Goal: Transaction & Acquisition: Obtain resource

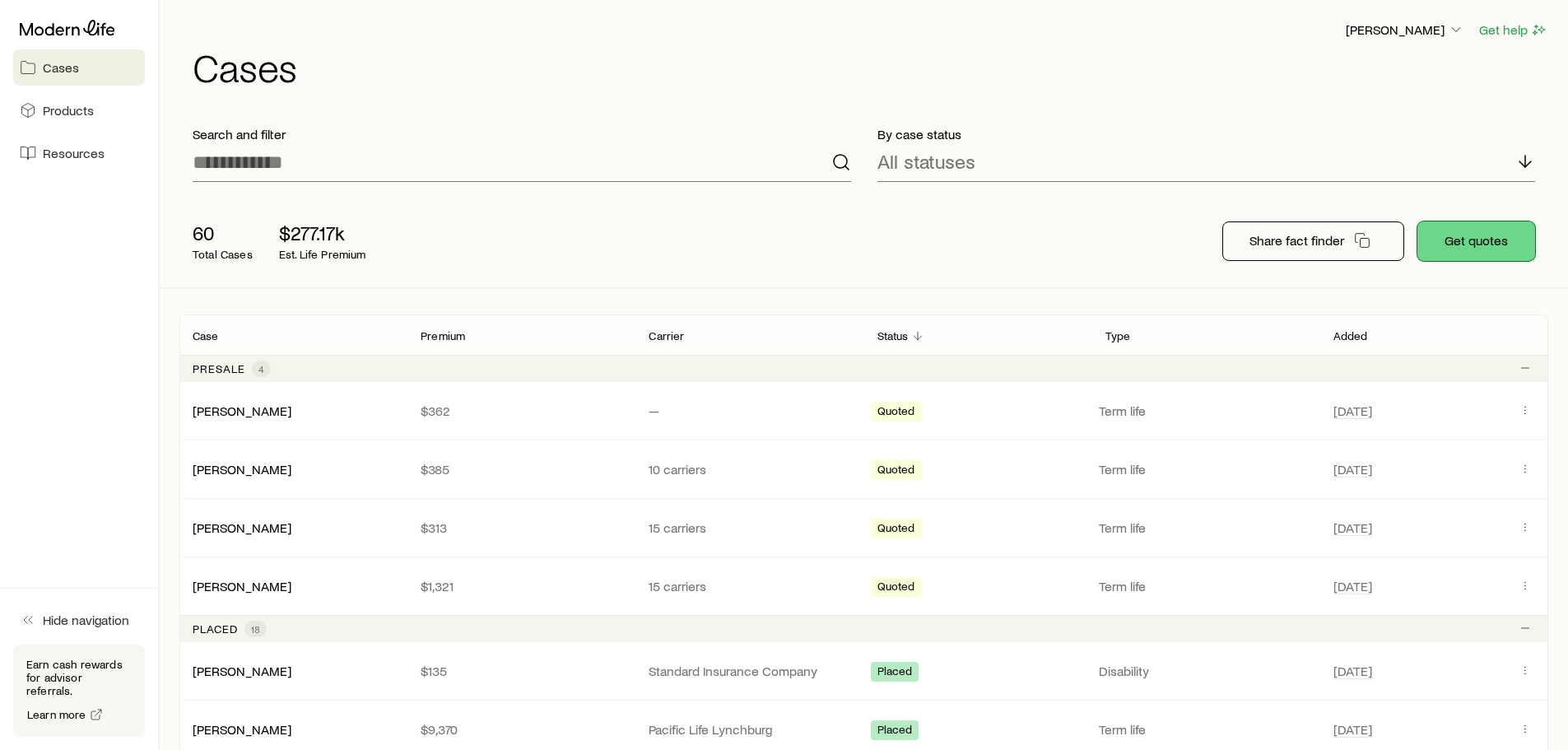
click at [1516, 239] on button "Get quotes" at bounding box center [1476, 241] width 118 height 39
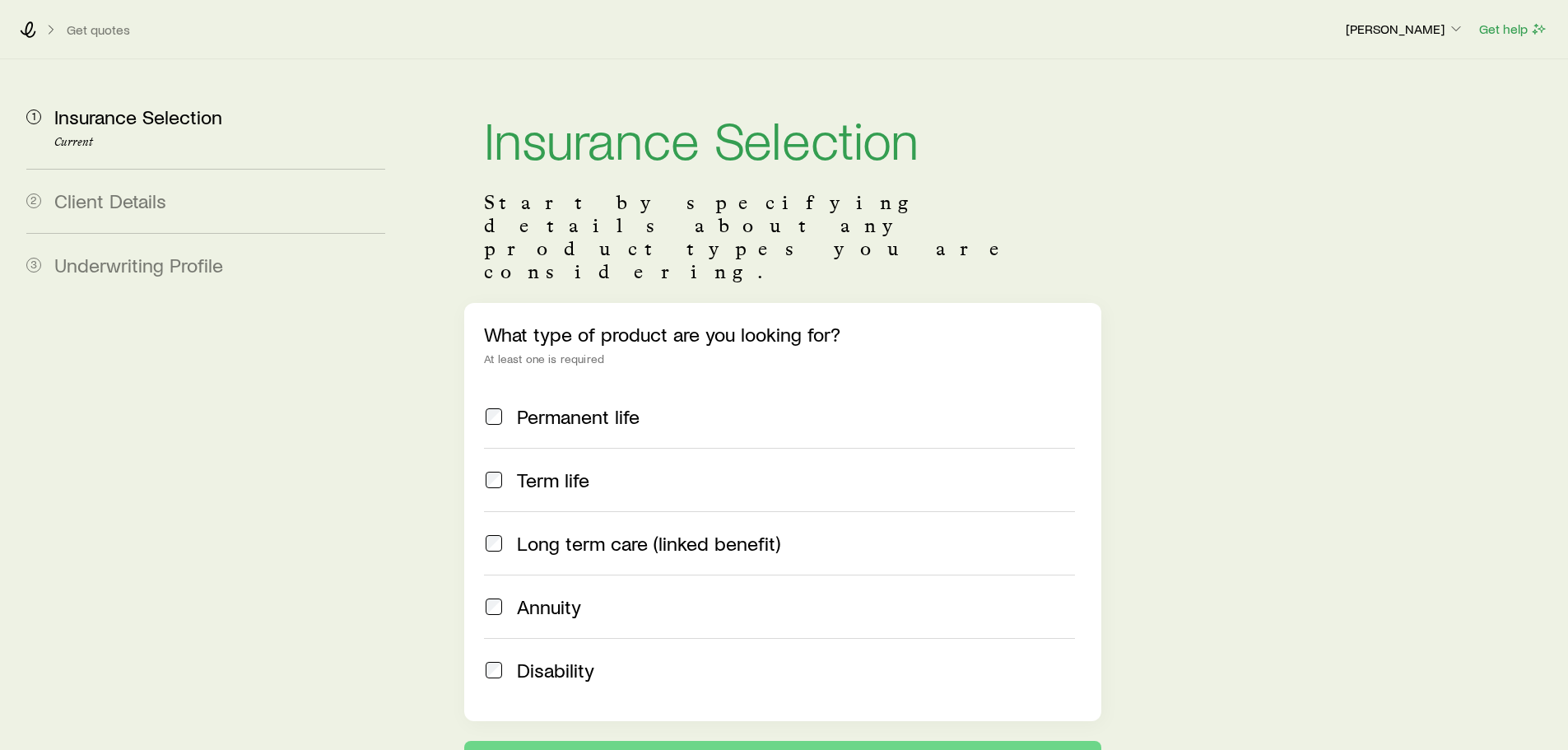
click at [496, 448] on label "Term life" at bounding box center [779, 480] width 590 height 64
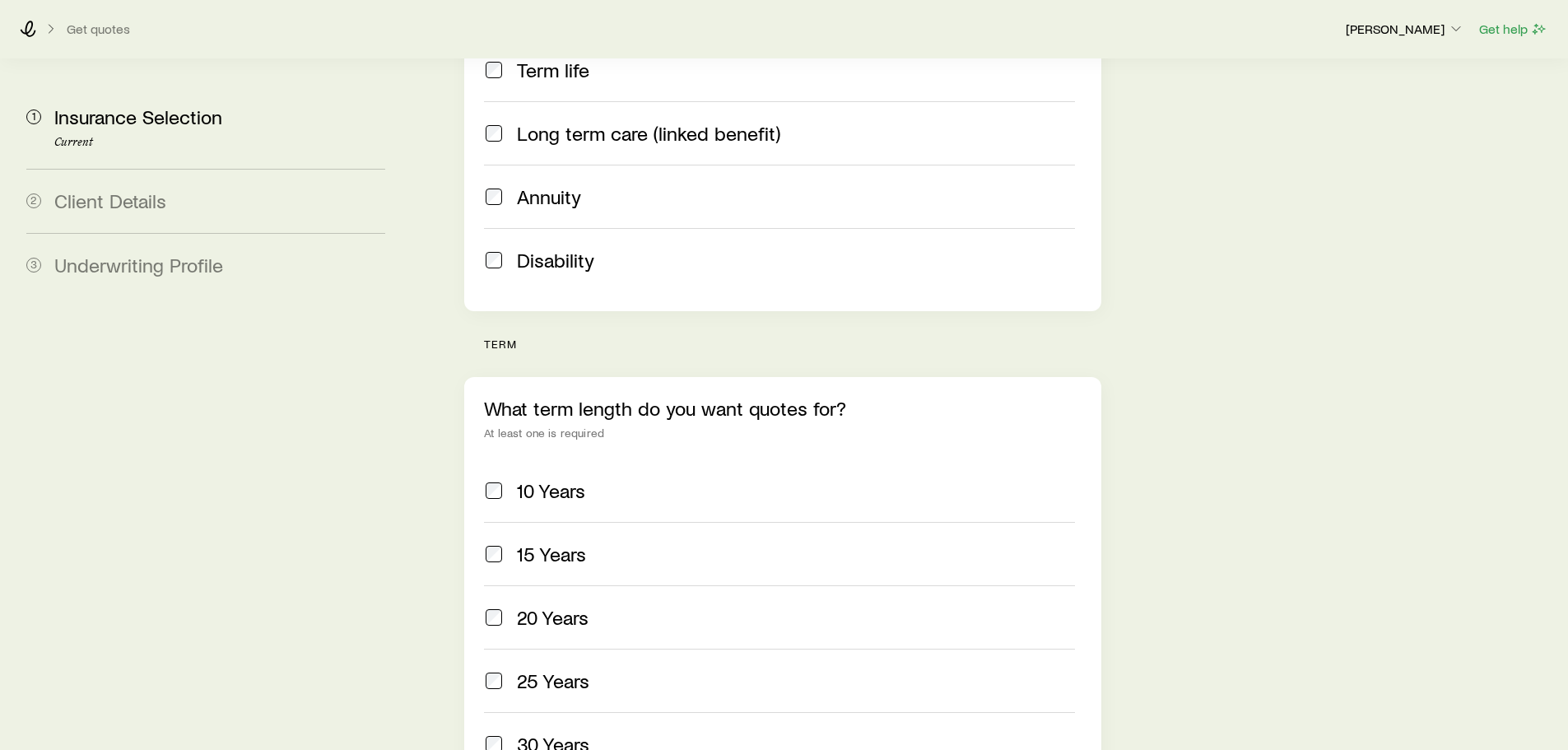
scroll to position [412, 0]
click at [515, 702] on div "30 Years" at bounding box center [779, 742] width 590 height 23
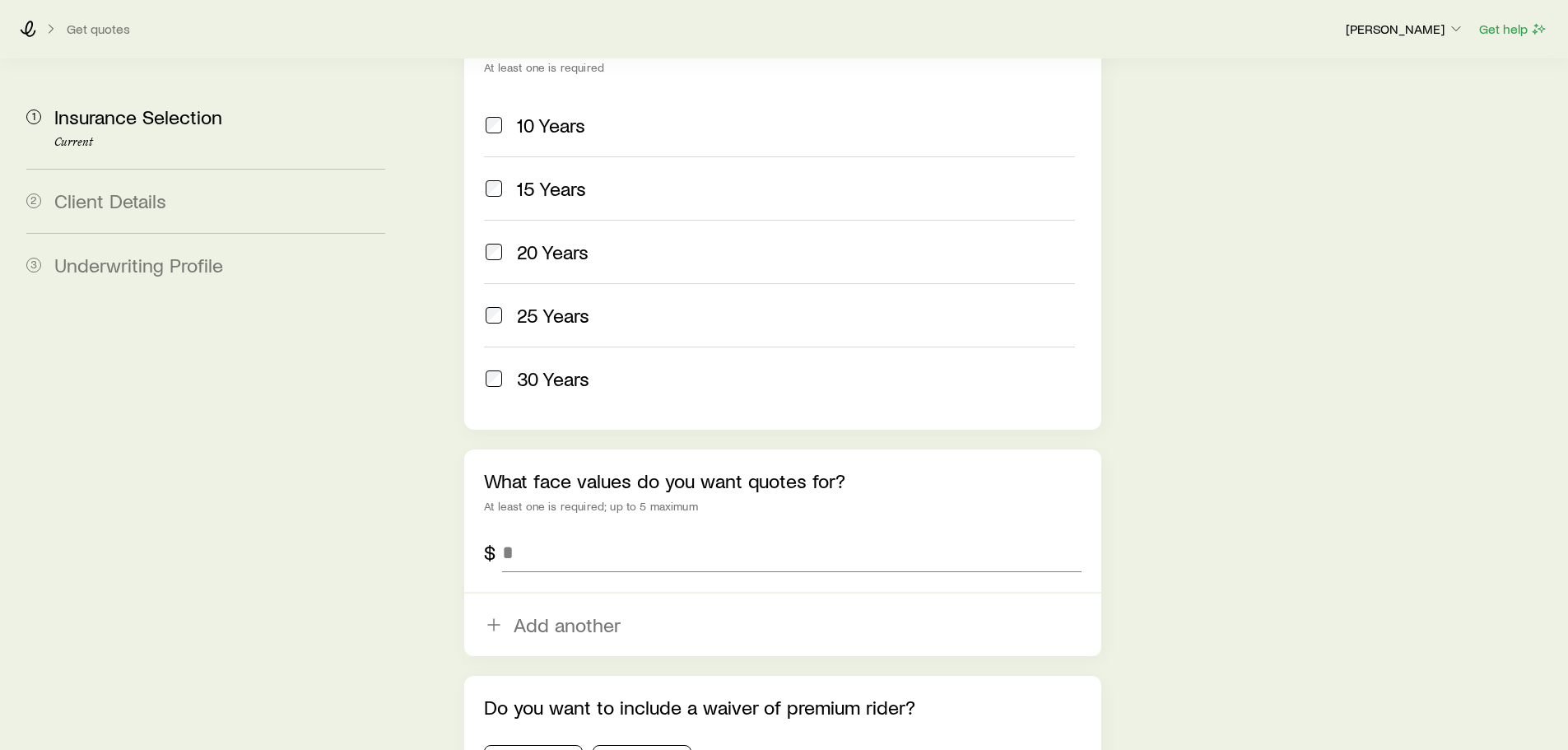
scroll to position [823, 0]
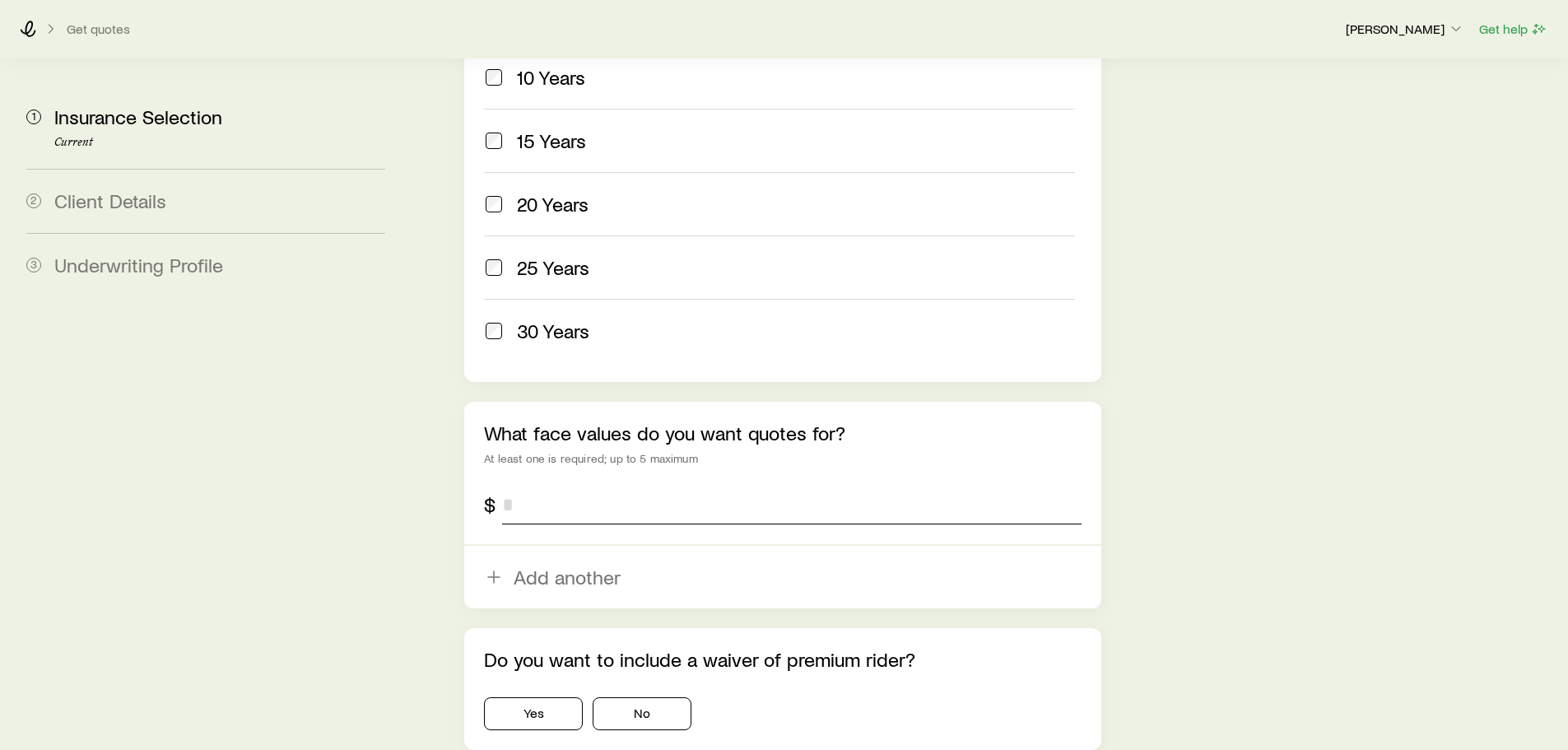
click at [576, 485] on input "tel" at bounding box center [792, 504] width 579 height 39
type input "*********"
click at [618, 698] on button "No" at bounding box center [642, 714] width 99 height 33
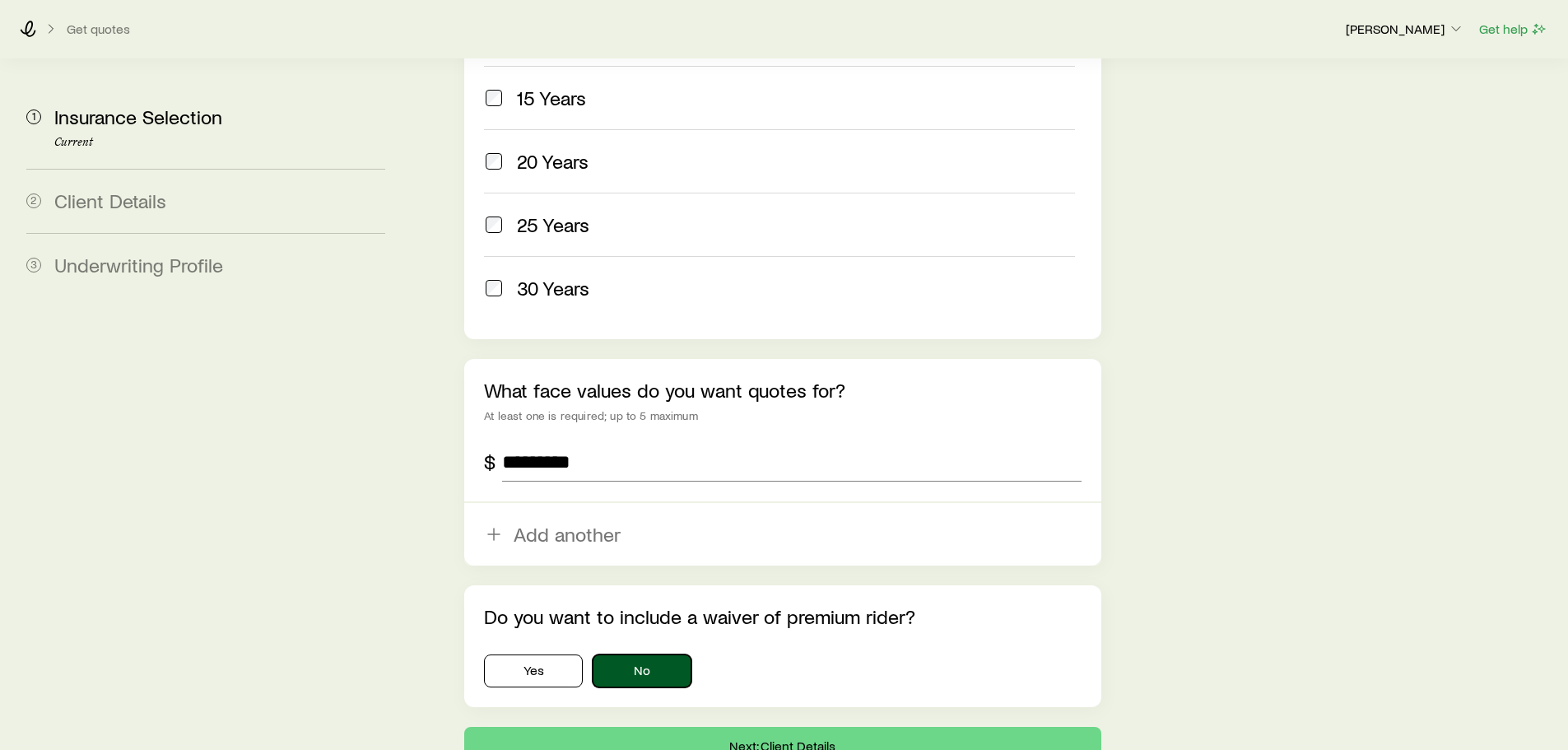
scroll to position [930, 0]
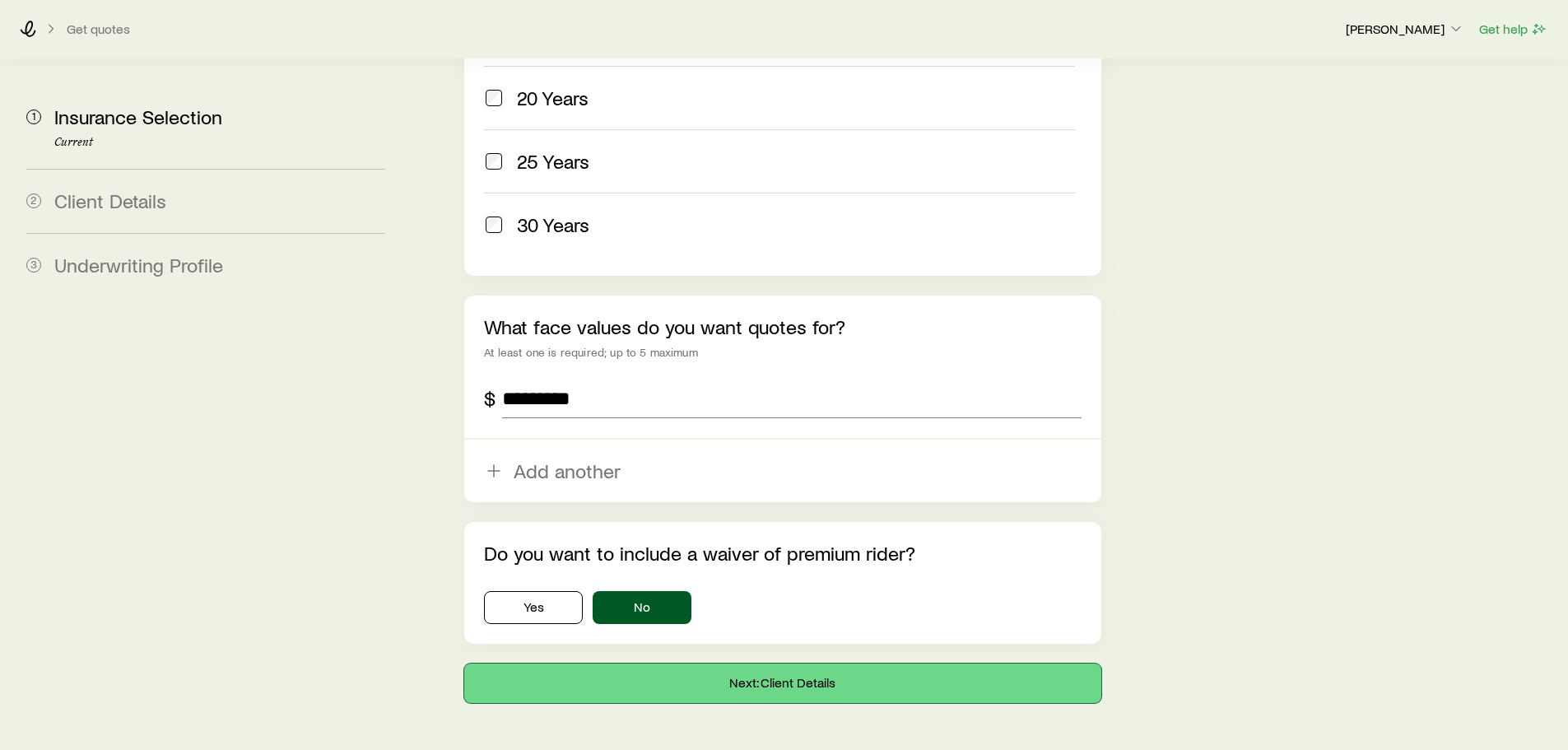
click at [789, 664] on button "Next: Client Details" at bounding box center [782, 683] width 637 height 39
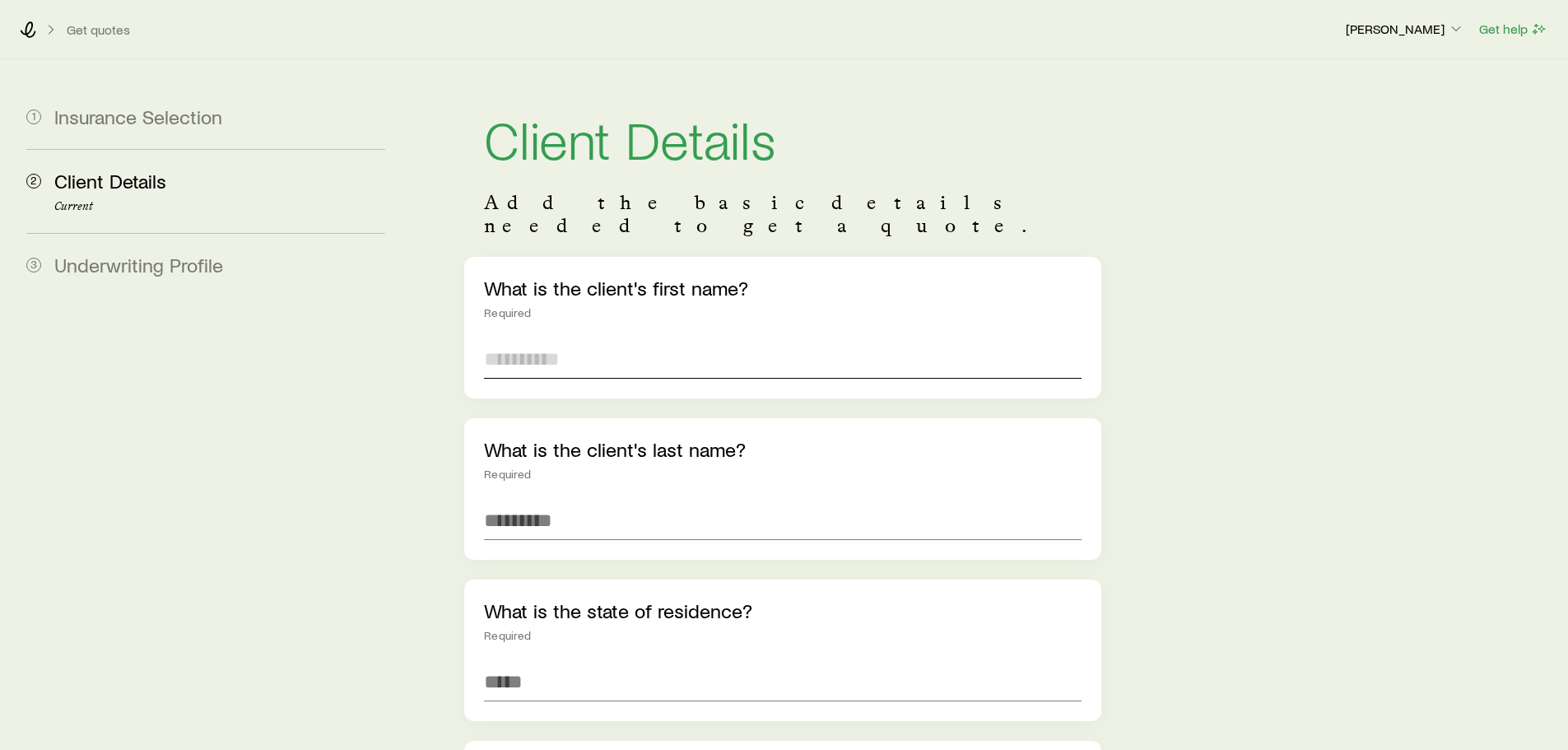
click at [582, 340] on input "text" at bounding box center [782, 358] width 597 height 39
